Goal: Subscribe to service/newsletter

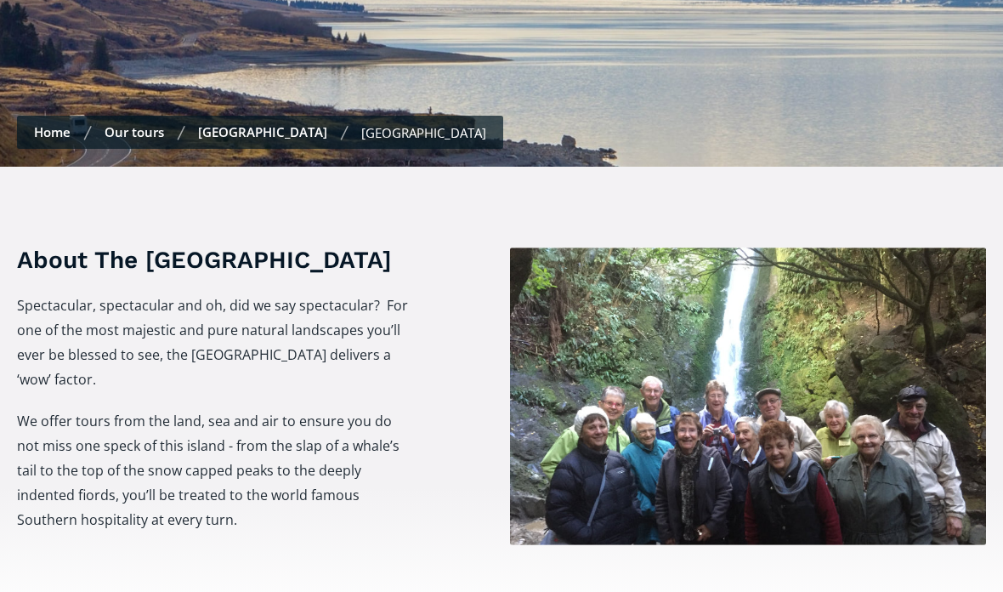
scroll to position [509, 0]
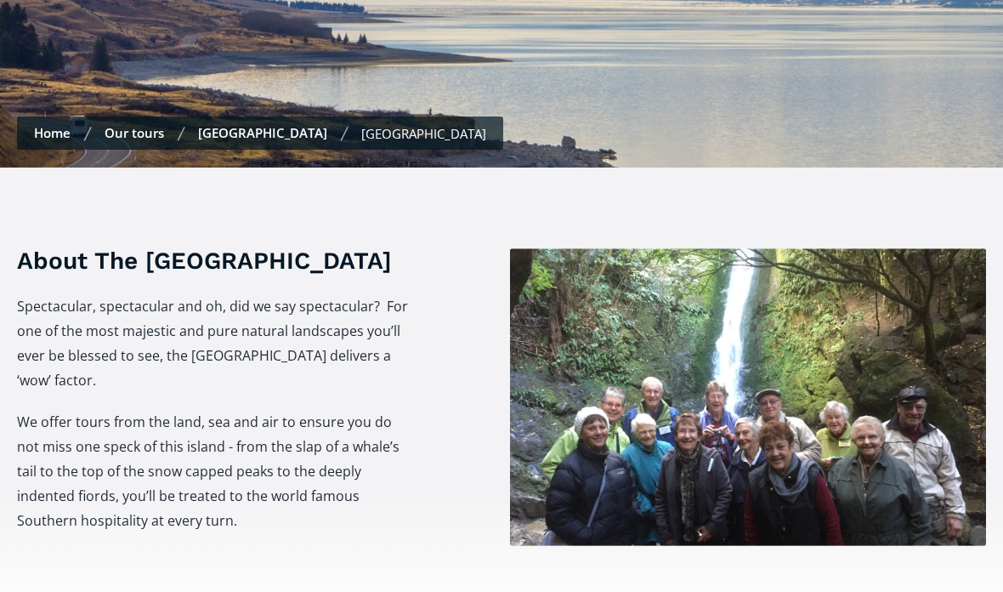
click at [361, 125] on div "[GEOGRAPHIC_DATA]" at bounding box center [423, 133] width 125 height 17
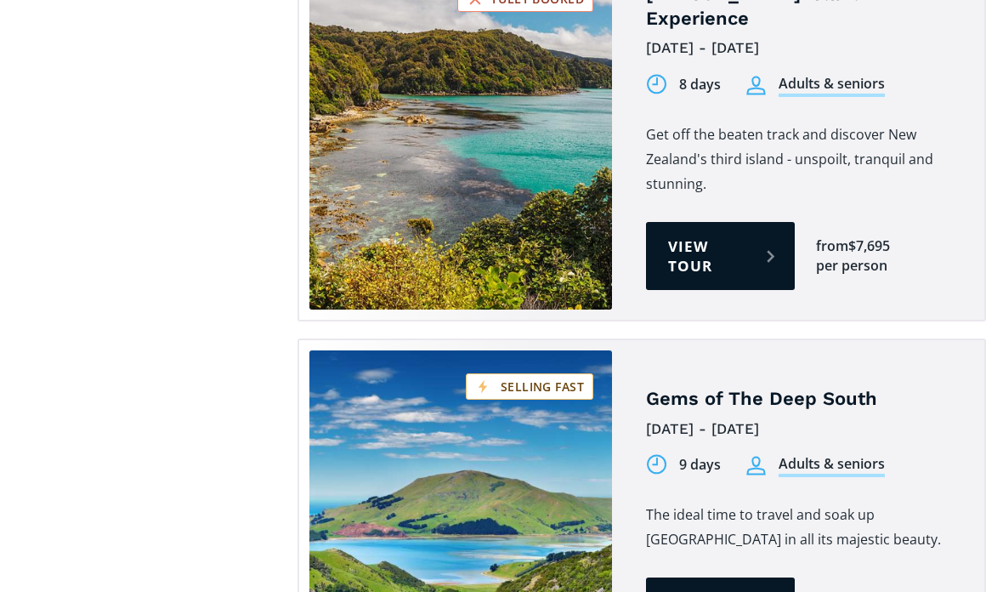
scroll to position [1650, 0]
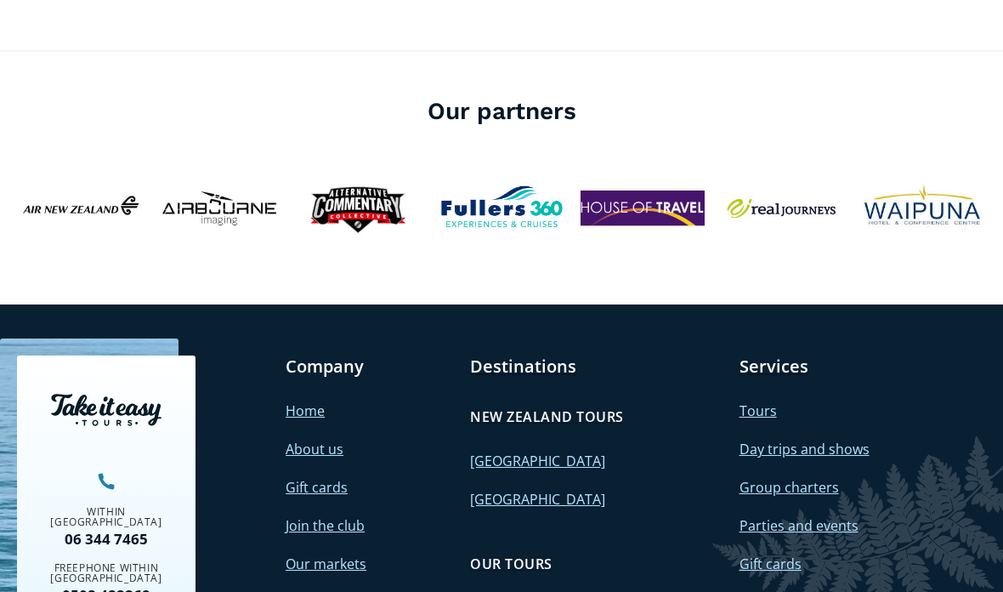
scroll to position [3820, 0]
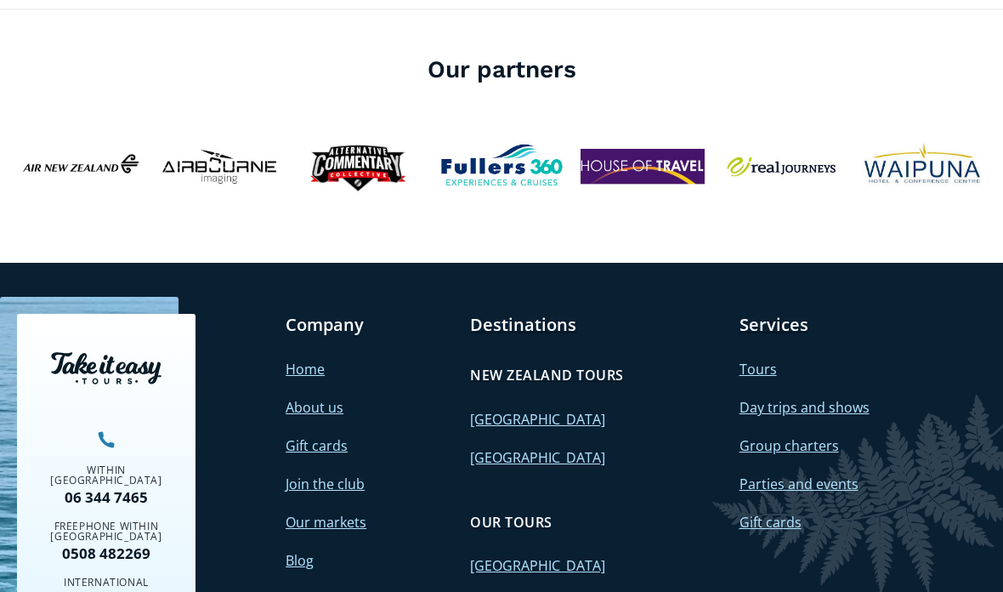
click at [872, 431] on div "Services Tours Day trips and shows Group charters Parties and events Gift cards" at bounding box center [824, 489] width 168 height 350
click at [479, 448] on link "[GEOGRAPHIC_DATA]" at bounding box center [537, 457] width 135 height 19
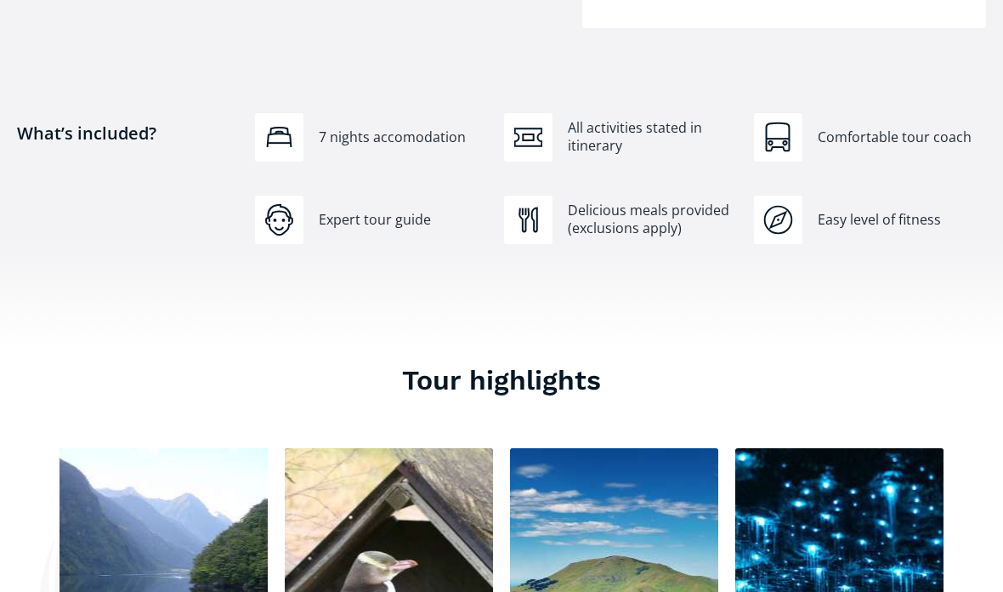
scroll to position [1180, 0]
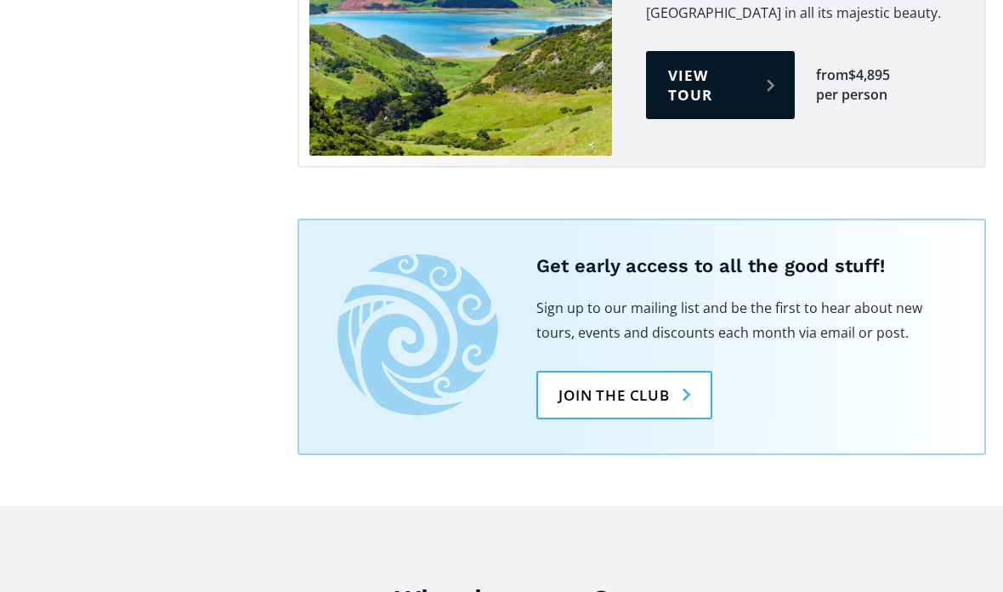
scroll to position [2177, 0]
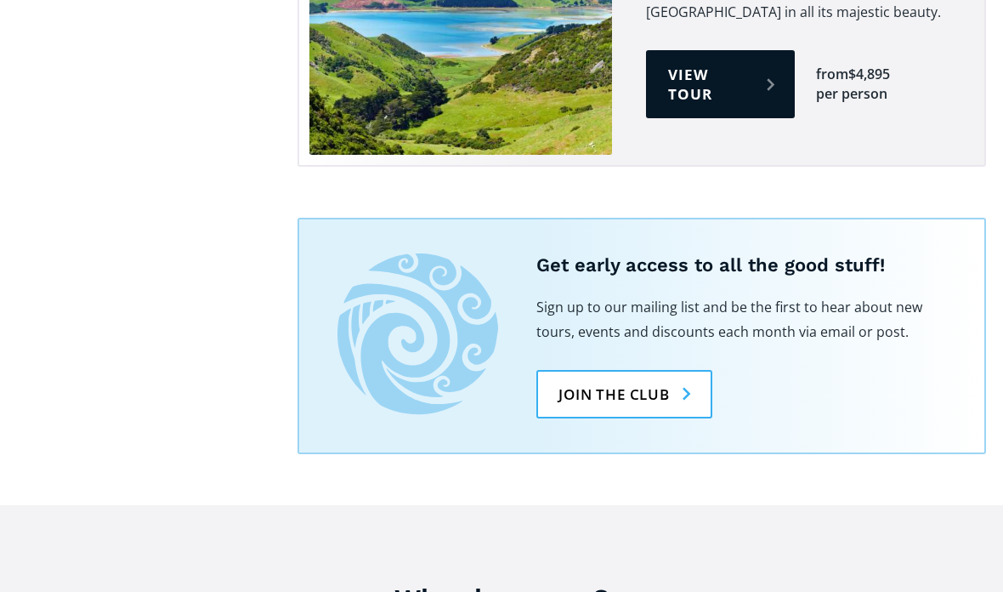
click at [586, 370] on link "Join the club" at bounding box center [625, 394] width 176 height 48
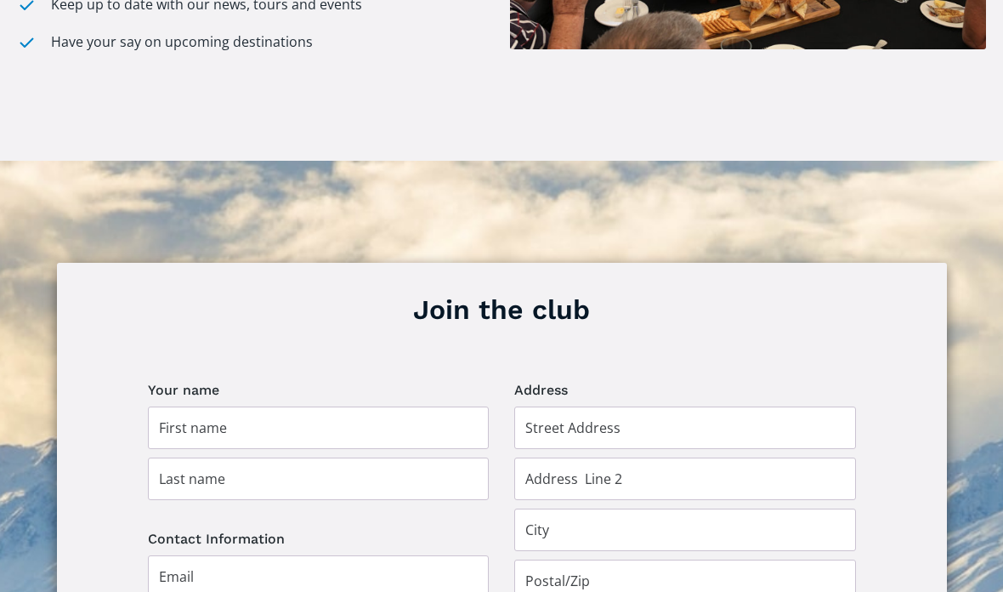
scroll to position [938, 0]
click at [168, 406] on input "Join the club" at bounding box center [319, 427] width 342 height 43
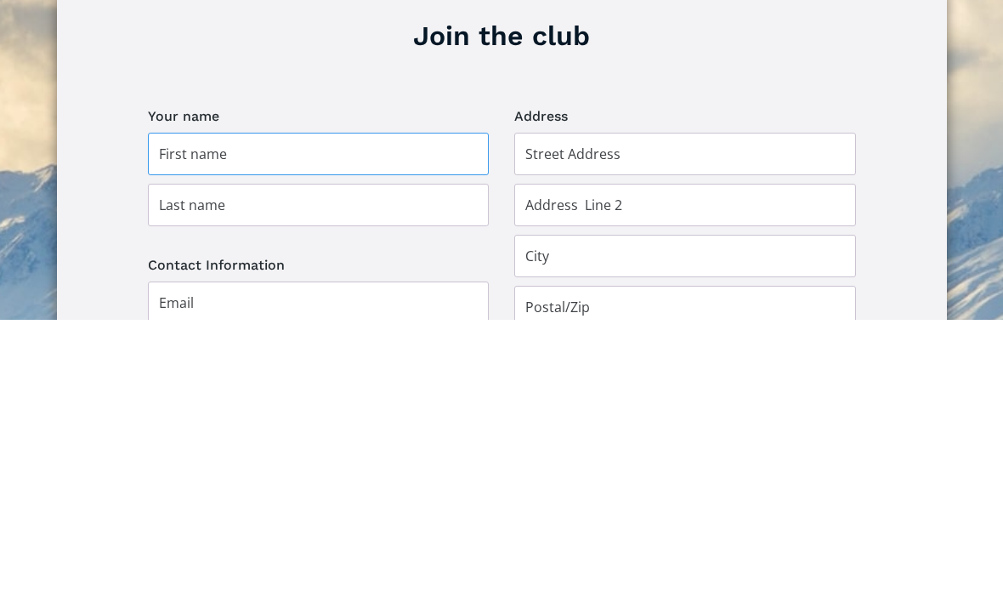
type input "[PERSON_NAME]"
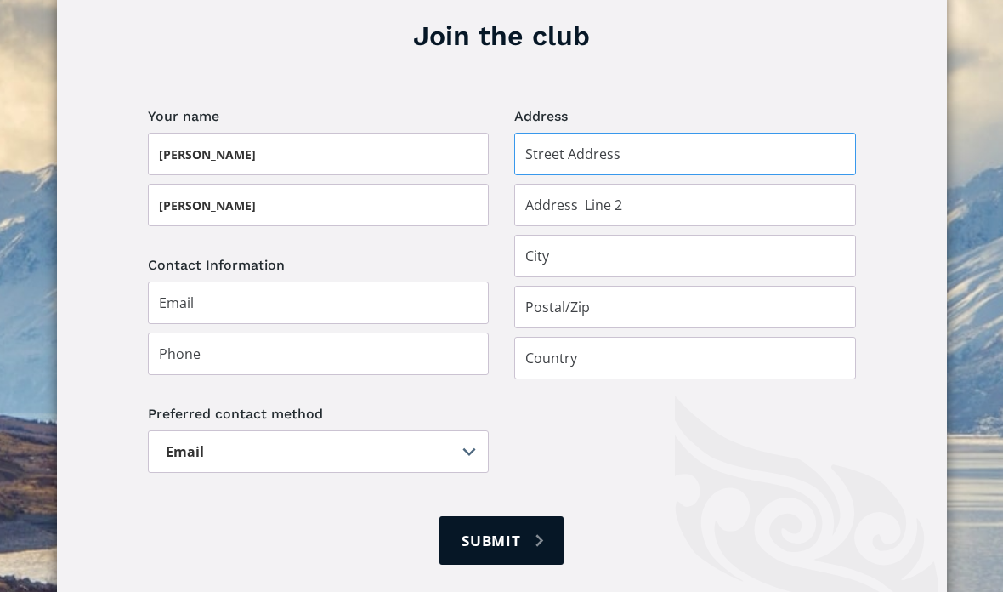
type input "[STREET_ADDRESS]"
type input "[GEOGRAPHIC_DATA], [GEOGRAPHIC_DATA]"
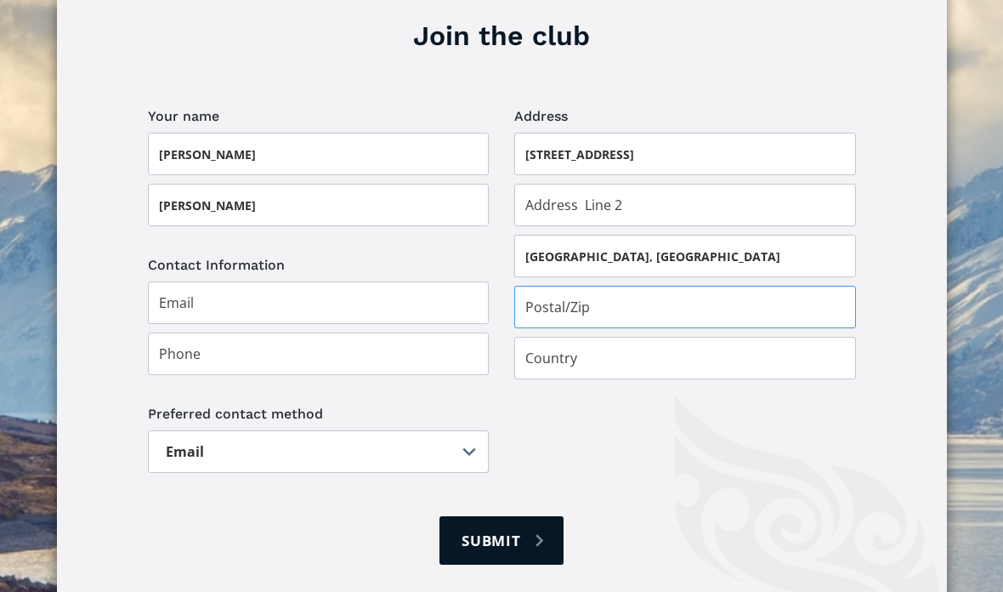
type input "4412"
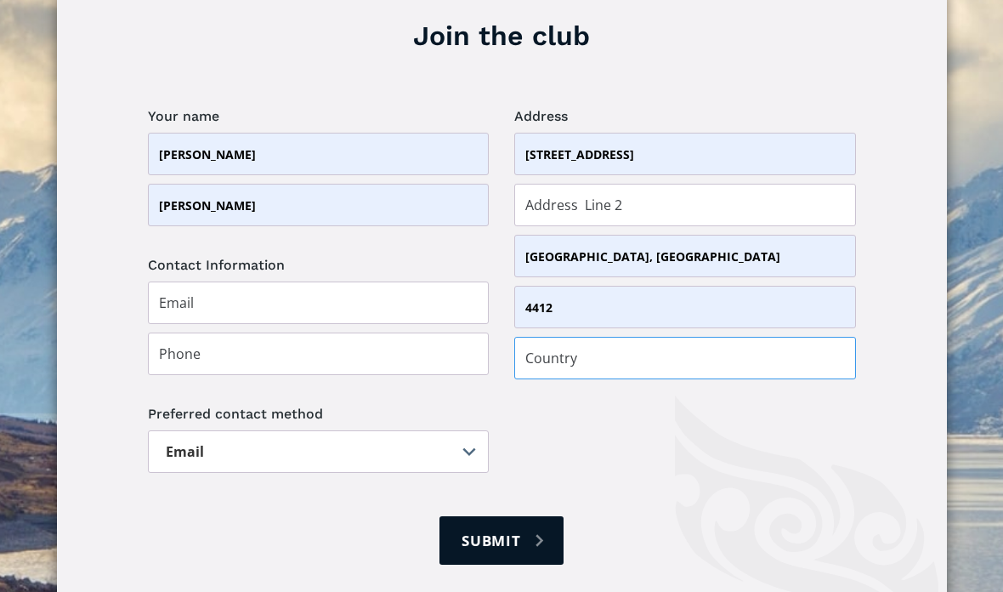
type input "[GEOGRAPHIC_DATA]"
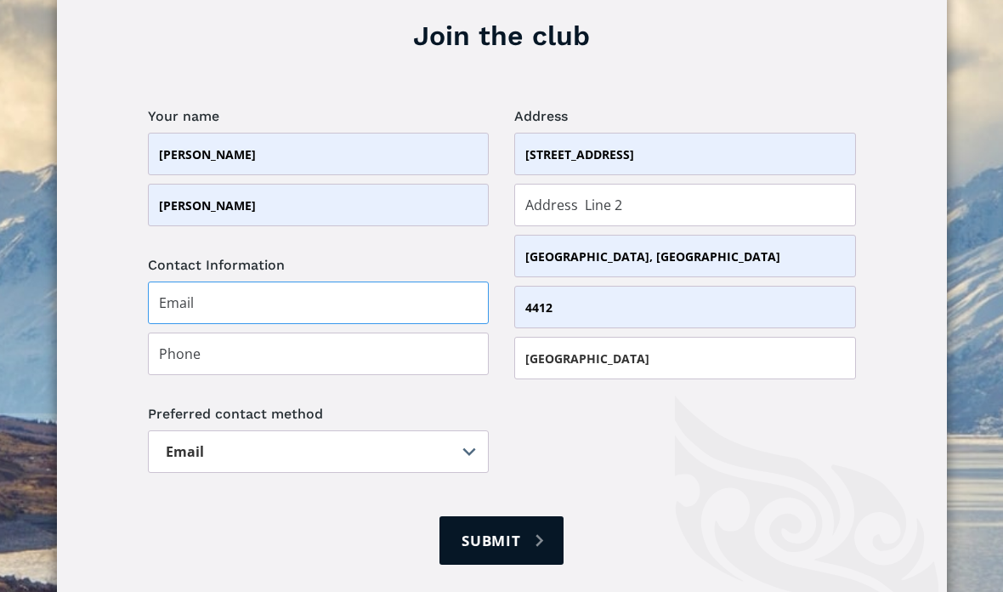
type input "[EMAIL_ADDRESS][DOMAIN_NAME]"
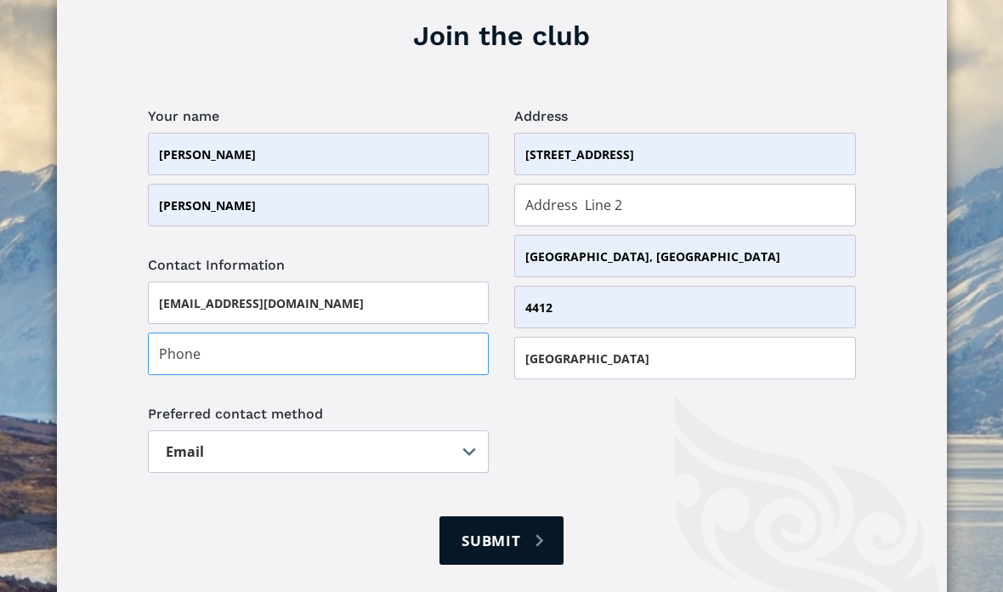
type input "0278696076"
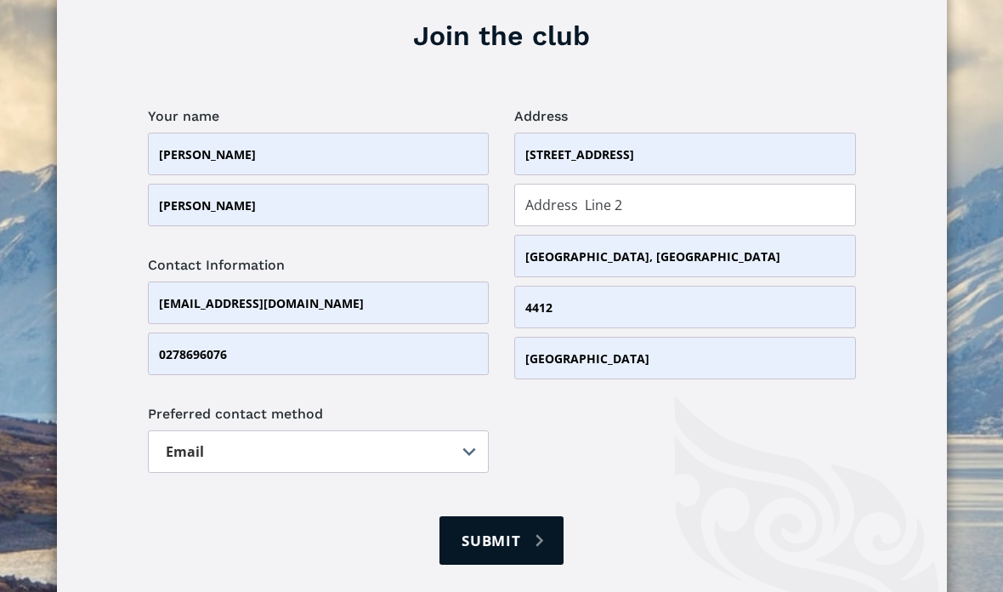
click at [180, 430] on select "Email Post" at bounding box center [319, 451] width 342 height 43
click at [477, 520] on input "Submit" at bounding box center [502, 540] width 124 height 48
type input "Please wait..."
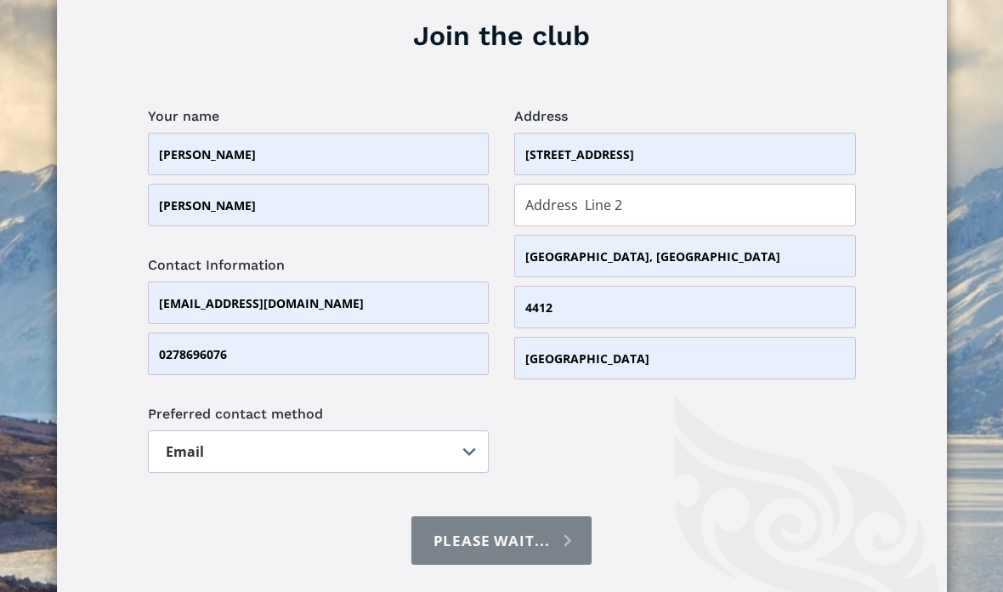
scroll to position [1279, 0]
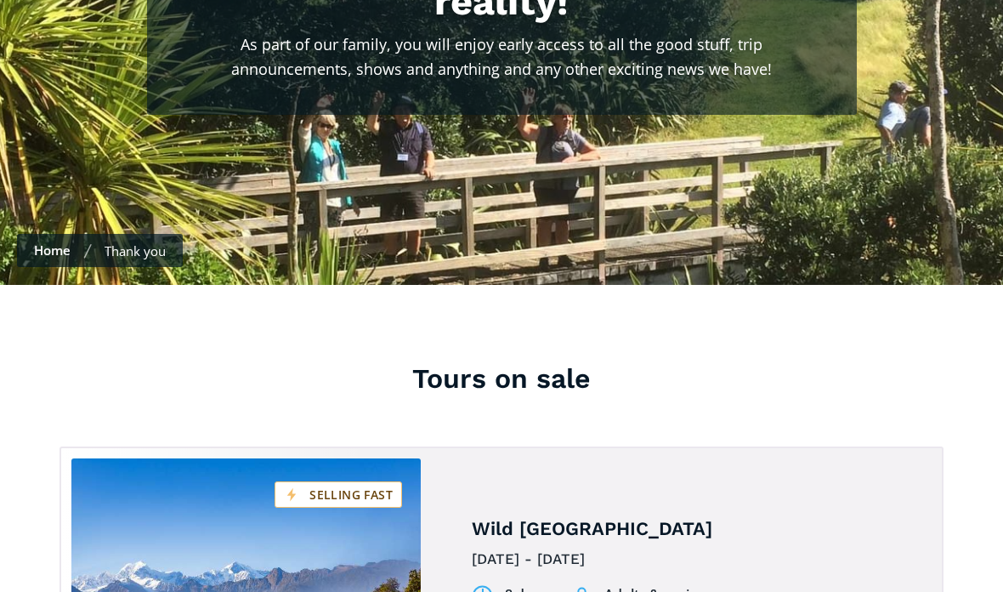
scroll to position [454, 0]
